Goal: Information Seeking & Learning: Learn about a topic

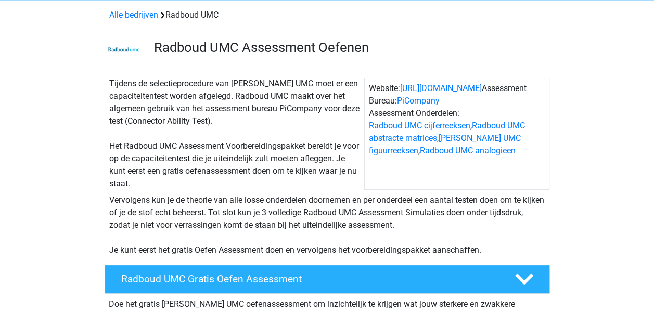
scroll to position [44, 0]
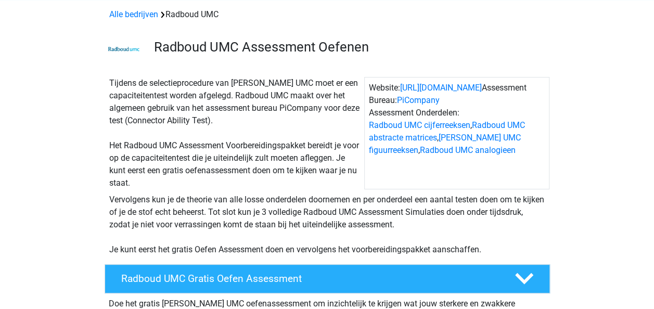
drag, startPoint x: 0, startPoint y: 0, endPoint x: 164, endPoint y: 139, distance: 215.2
click at [164, 139] on div "Tijdens de selectieprocedure van [PERSON_NAME] UMC moet er een capaciteitentest…" at bounding box center [234, 133] width 259 height 112
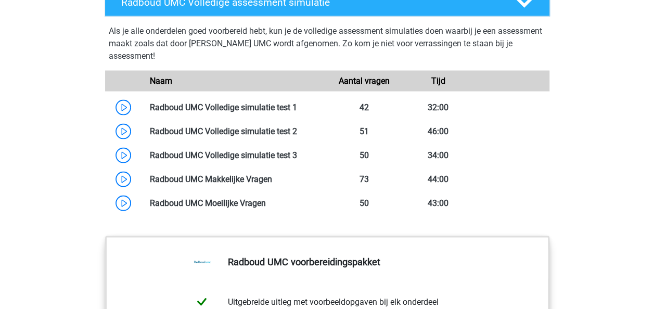
scroll to position [980, 0]
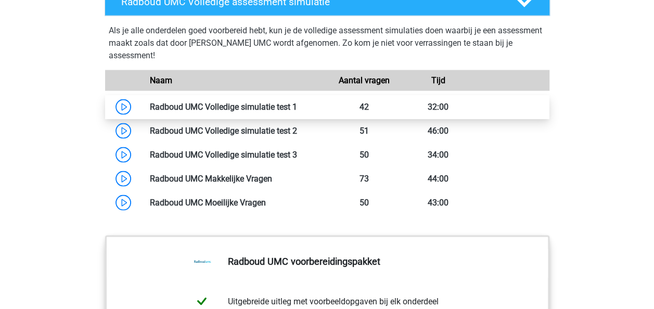
click at [297, 105] on link at bounding box center [297, 106] width 0 height 10
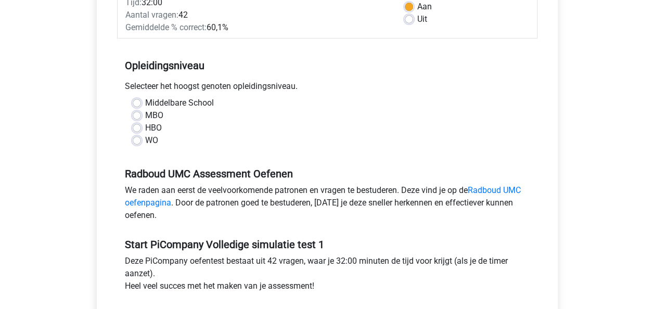
scroll to position [172, 0]
click at [145, 147] on label "WO" at bounding box center [151, 141] width 13 height 12
click at [135, 145] on input "WO" at bounding box center [137, 140] width 8 height 10
radio input "true"
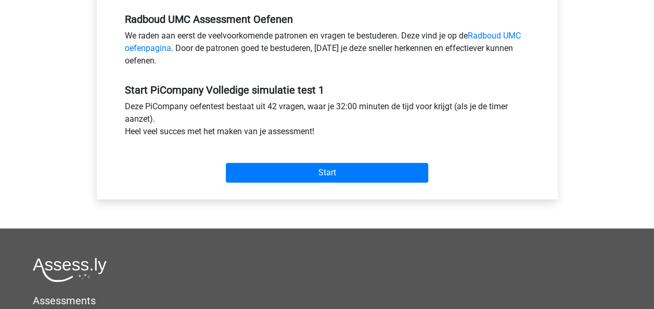
scroll to position [328, 0]
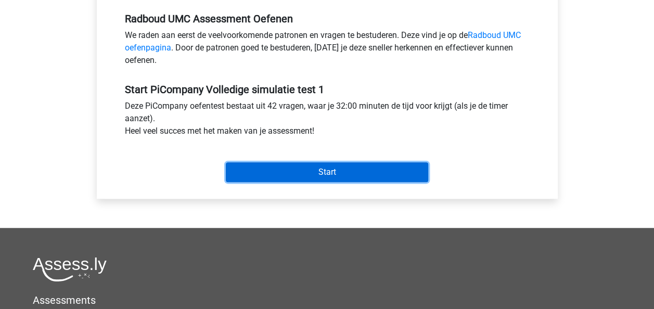
click at [278, 180] on input "Start" at bounding box center [327, 172] width 202 height 20
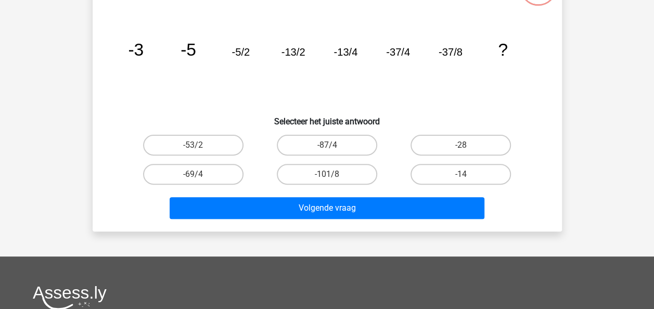
scroll to position [93, 0]
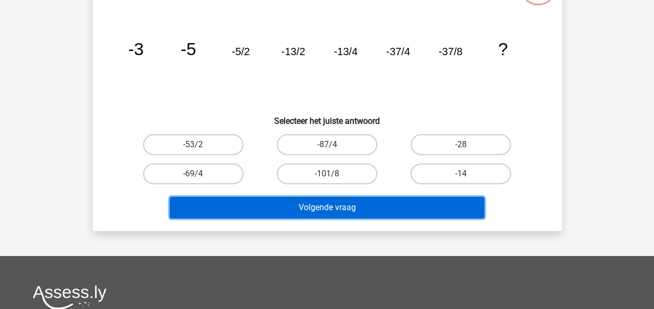
click at [326, 204] on button "Volgende vraag" at bounding box center [327, 208] width 315 height 22
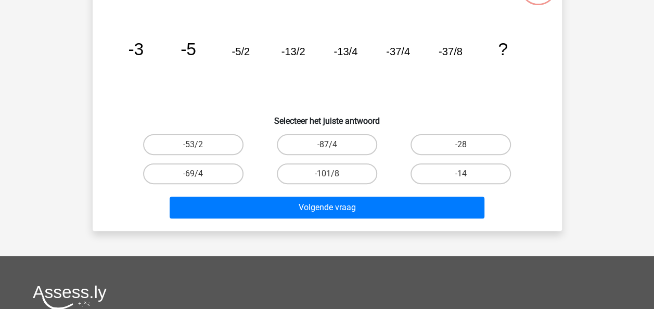
click at [310, 109] on h6 "Selecteer het juiste antwoord" at bounding box center [327, 117] width 436 height 18
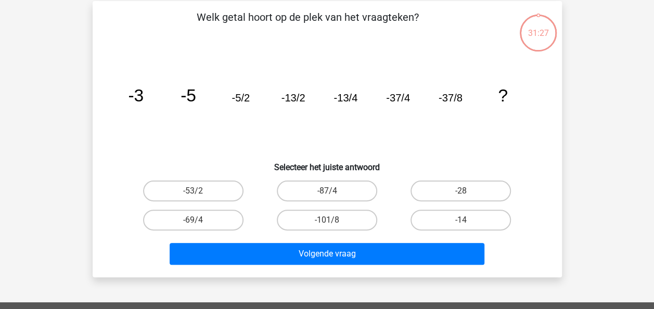
scroll to position [44, 0]
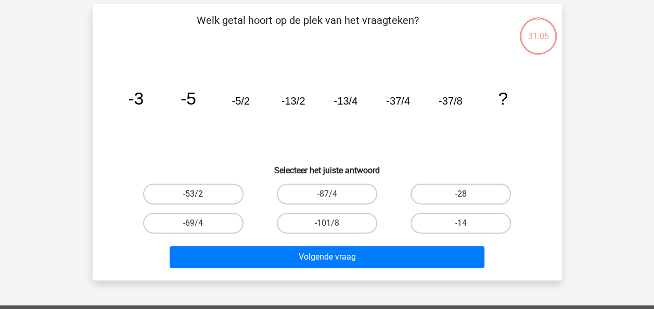
click at [209, 191] on label "-53/2" at bounding box center [193, 194] width 100 height 21
click at [200, 194] on input "-53/2" at bounding box center [196, 197] width 7 height 7
radio input "true"
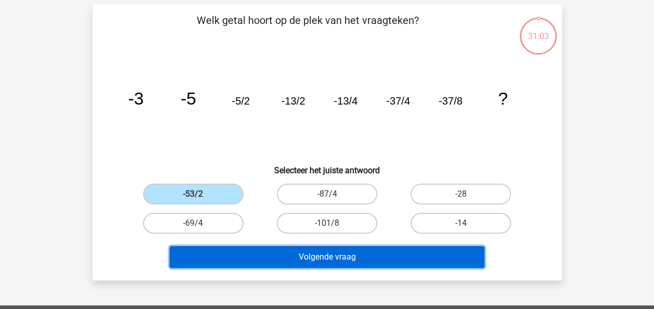
click at [326, 257] on button "Volgende vraag" at bounding box center [327, 257] width 315 height 22
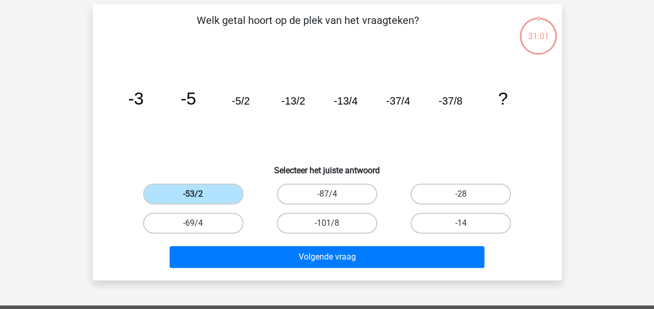
click at [196, 187] on label "-53/2" at bounding box center [193, 194] width 100 height 21
click at [196, 194] on input "-53/2" at bounding box center [196, 197] width 7 height 7
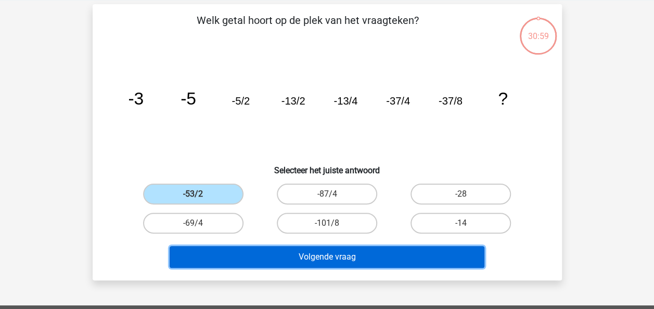
click at [334, 256] on button "Volgende vraag" at bounding box center [327, 257] width 315 height 22
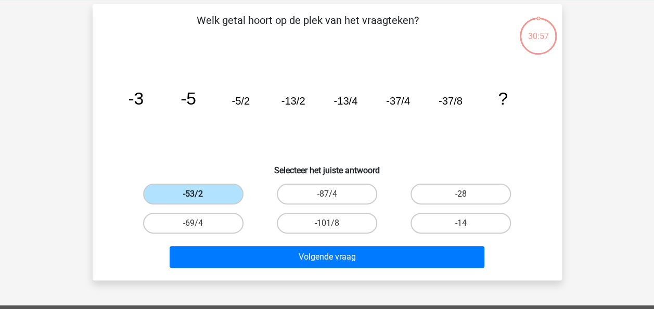
click at [180, 199] on label "-53/2" at bounding box center [193, 194] width 100 height 21
click at [193, 199] on input "-53/2" at bounding box center [196, 197] width 7 height 7
click at [180, 199] on label "-53/2" at bounding box center [193, 194] width 100 height 21
click at [193, 199] on input "-53/2" at bounding box center [196, 197] width 7 height 7
click at [180, 199] on label "-53/2" at bounding box center [193, 194] width 100 height 21
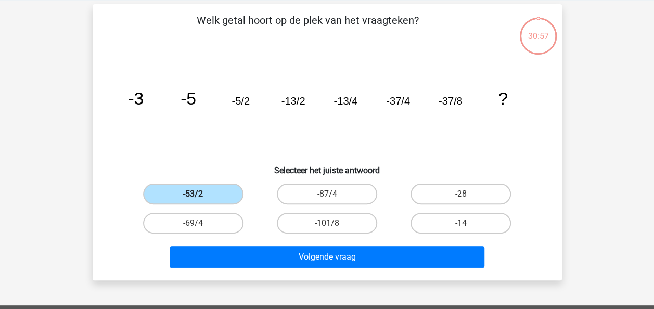
click at [193, 199] on input "-53/2" at bounding box center [196, 197] width 7 height 7
click at [180, 199] on label "-53/2" at bounding box center [193, 194] width 100 height 21
click at [193, 199] on input "-53/2" at bounding box center [196, 197] width 7 height 7
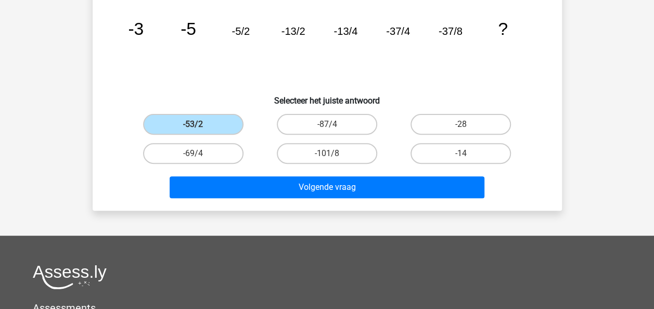
scroll to position [124, 0]
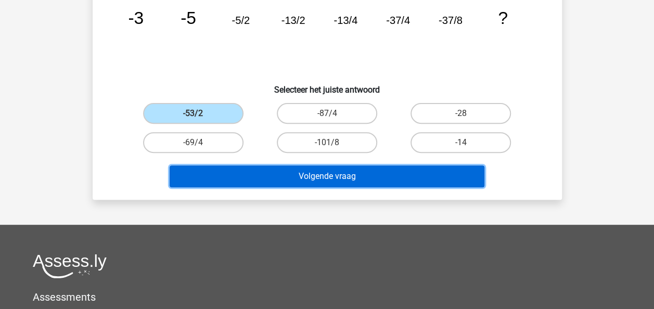
click at [320, 171] on button "Volgende vraag" at bounding box center [327, 176] width 315 height 22
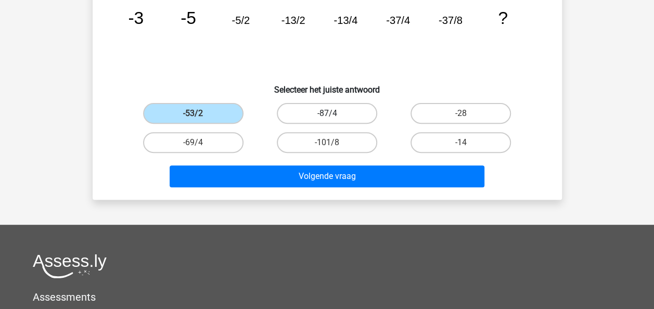
click at [317, 114] on label "-87/4" at bounding box center [327, 113] width 100 height 21
click at [327, 114] on input "-87/4" at bounding box center [330, 116] width 7 height 7
radio input "true"
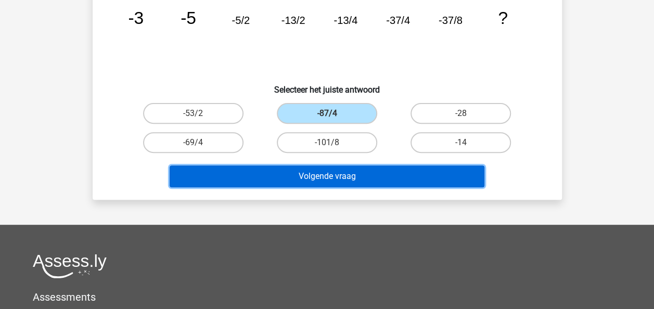
click at [314, 172] on button "Volgende vraag" at bounding box center [327, 176] width 315 height 22
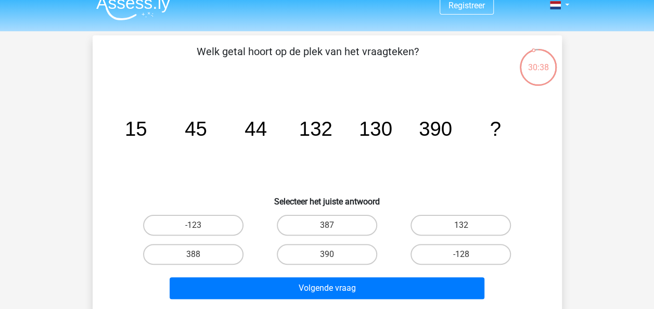
scroll to position [13, 0]
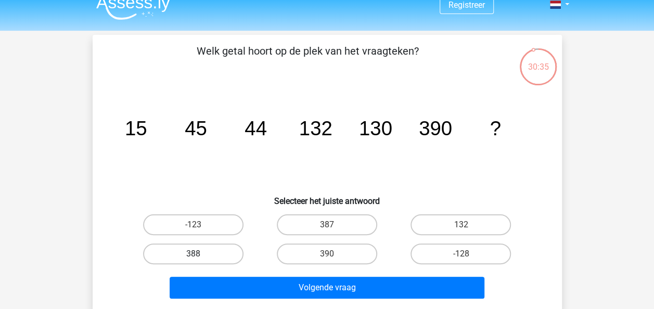
click at [196, 249] on label "388" at bounding box center [193, 254] width 100 height 21
click at [196, 254] on input "388" at bounding box center [196, 257] width 7 height 7
radio input "true"
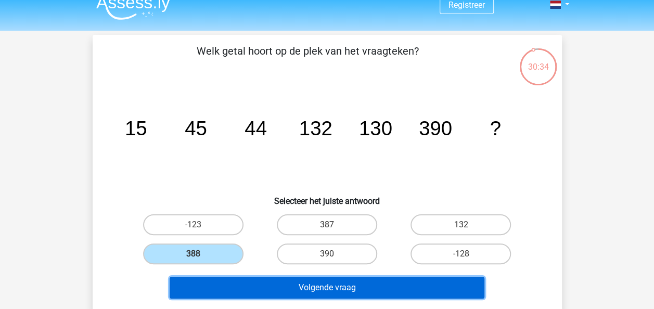
click at [302, 284] on button "Volgende vraag" at bounding box center [327, 288] width 315 height 22
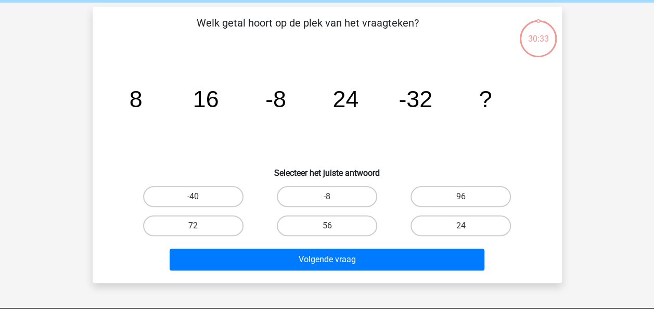
scroll to position [48, 0]
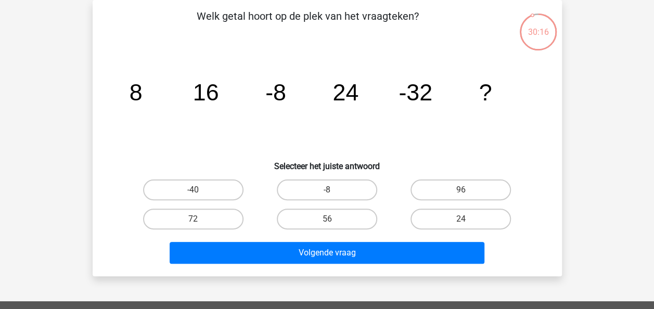
click at [337, 92] on tspan "24" at bounding box center [346, 92] width 26 height 26
click at [348, 103] on tspan "24" at bounding box center [346, 92] width 26 height 26
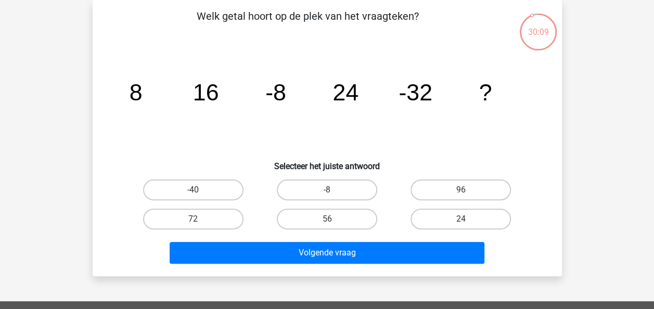
click at [336, 87] on tspan "24" at bounding box center [346, 92] width 26 height 26
click at [189, 219] on label "72" at bounding box center [193, 219] width 100 height 21
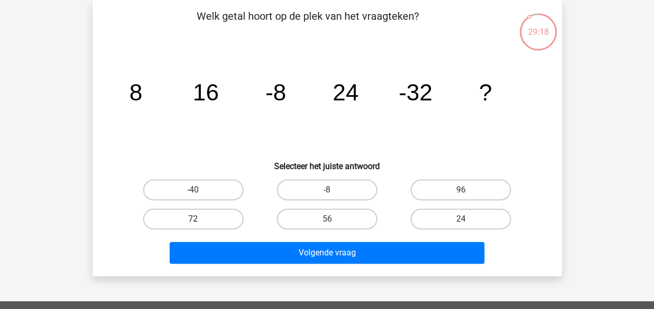
click at [193, 219] on input "72" at bounding box center [196, 222] width 7 height 7
radio input "true"
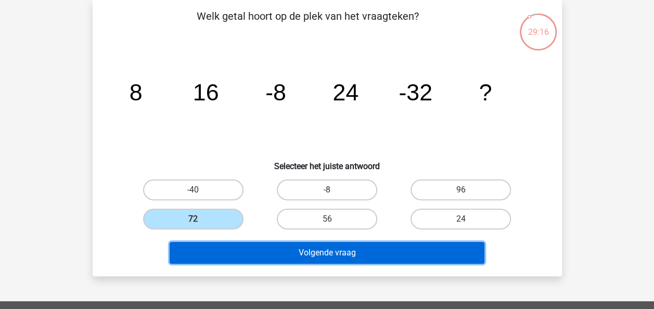
click at [337, 253] on button "Volgende vraag" at bounding box center [327, 253] width 315 height 22
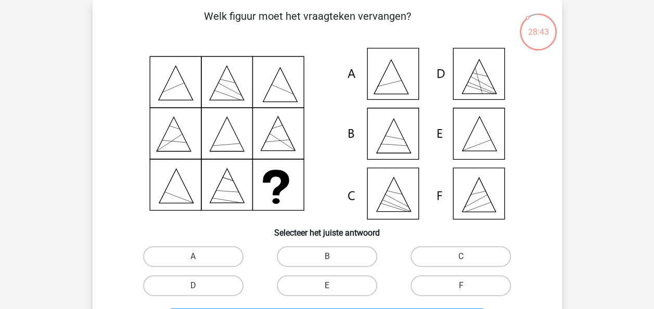
click at [419, 54] on icon at bounding box center [327, 134] width 419 height 172
click at [391, 79] on icon at bounding box center [327, 134] width 419 height 172
click at [188, 254] on label "A" at bounding box center [193, 256] width 100 height 21
click at [193, 257] on input "A" at bounding box center [196, 260] width 7 height 7
radio input "true"
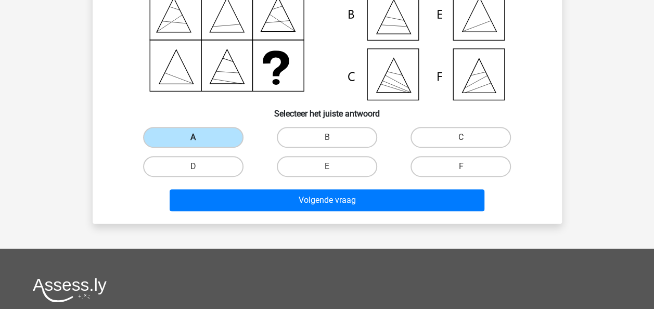
scroll to position [173, 0]
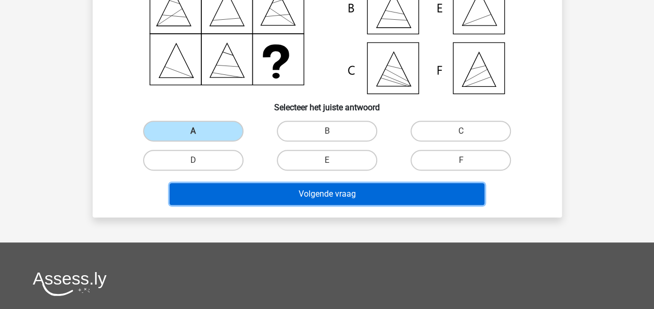
click at [325, 187] on button "Volgende vraag" at bounding box center [327, 194] width 315 height 22
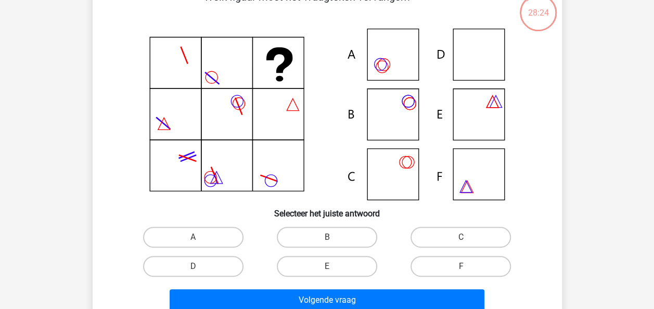
scroll to position [67, 0]
